Goal: Find specific page/section: Locate a particular part of the current website

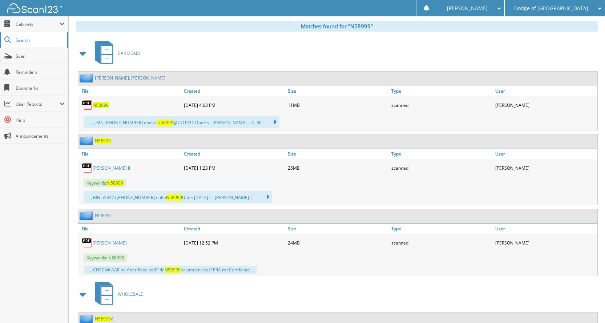
click at [28, 45] on link "Search" at bounding box center [34, 40] width 68 height 16
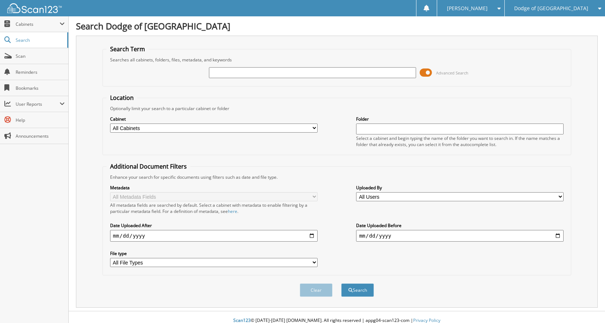
click at [430, 72] on span at bounding box center [426, 72] width 12 height 11
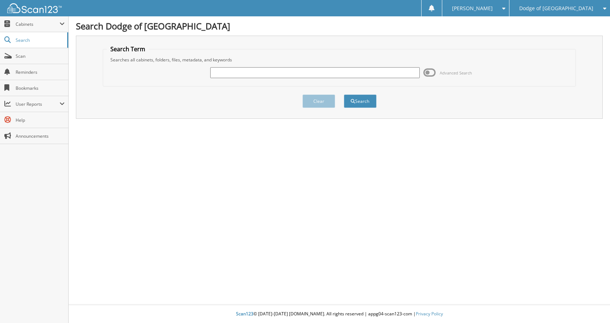
click at [364, 76] on input "text" at bounding box center [315, 72] width 210 height 11
type input "N59058"
click at [344, 94] on button "Search" at bounding box center [360, 100] width 33 height 13
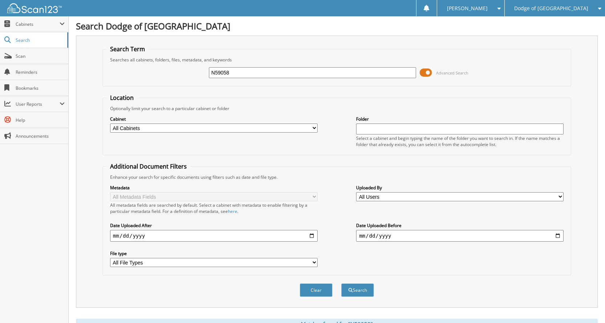
click at [427, 72] on span at bounding box center [426, 72] width 12 height 11
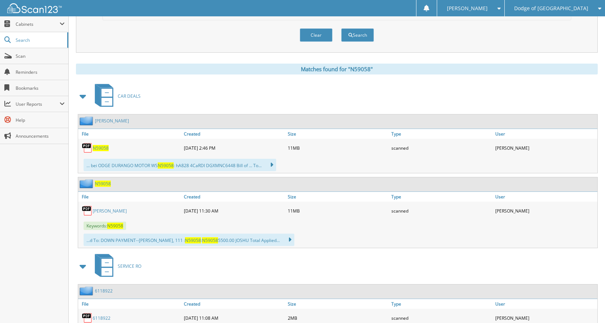
scroll to position [73, 0]
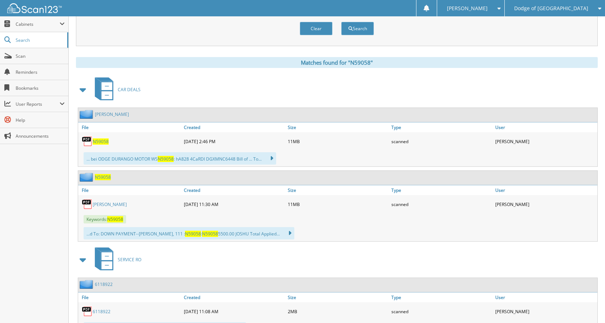
click at [104, 145] on div "N59058" at bounding box center [130, 141] width 104 height 15
click at [100, 143] on span "N59058" at bounding box center [101, 141] width 16 height 6
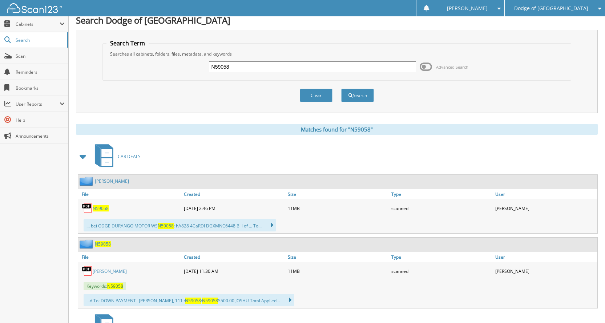
scroll to position [0, 0]
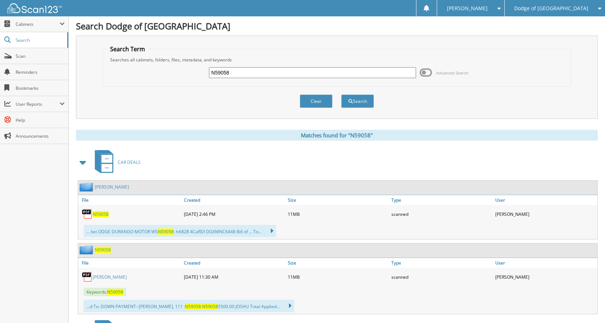
drag, startPoint x: 252, startPoint y: 77, endPoint x: 125, endPoint y: 56, distance: 129.2
click at [125, 56] on fieldset "Search Term Searches all cabinets, folders, files, metadata, and keywords N5905…" at bounding box center [336, 65] width 469 height 41
type input "N65125"
click at [341, 94] on button "Search" at bounding box center [357, 100] width 33 height 13
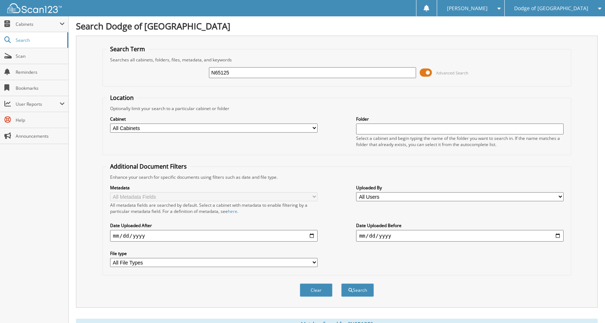
click at [427, 72] on span at bounding box center [426, 72] width 12 height 11
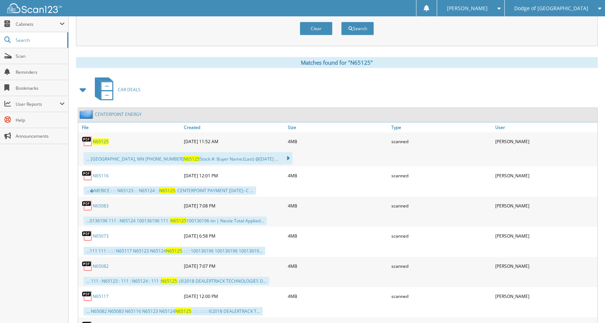
scroll to position [109, 0]
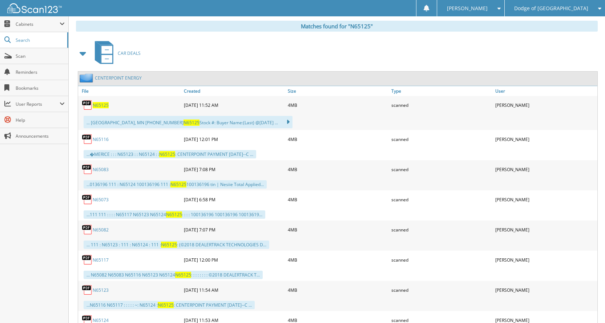
click at [97, 105] on span "N65125" at bounding box center [101, 105] width 16 height 6
